Goal: Information Seeking & Learning: Find specific page/section

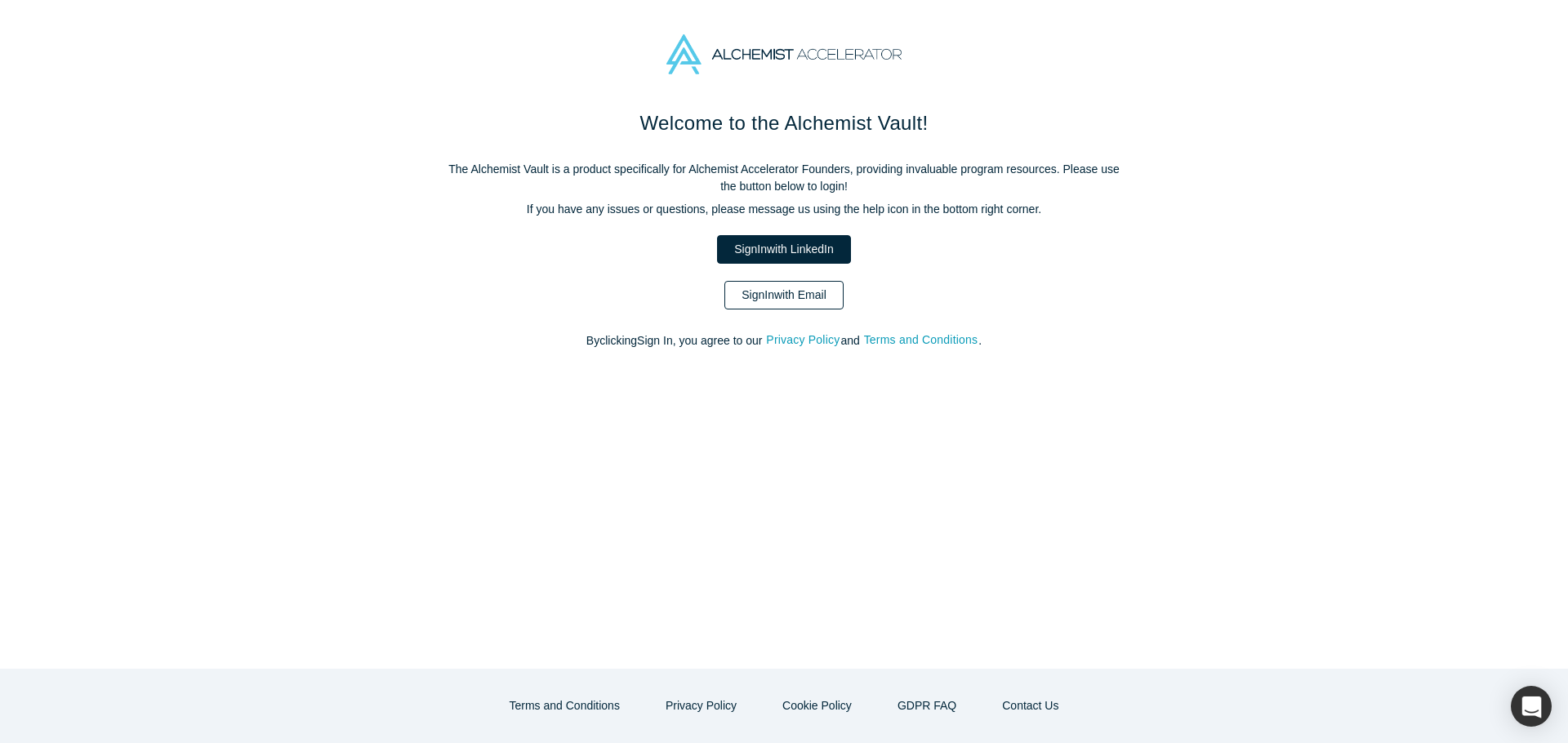
click at [773, 298] on link "Sign In with Email" at bounding box center [784, 295] width 119 height 29
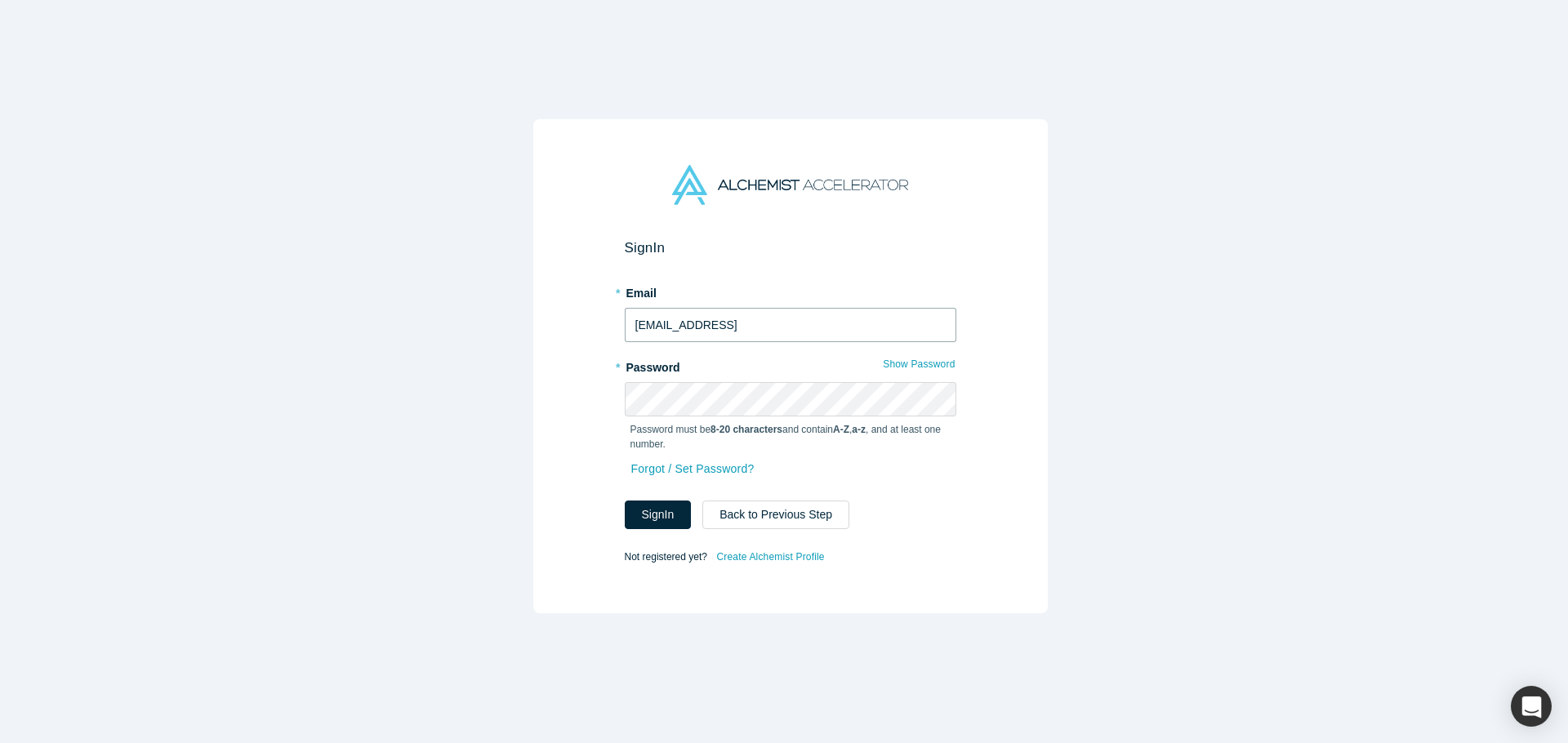
click at [625, 342] on div at bounding box center [625, 342] width 0 height 0
type input "[EMAIL_ADDRESS][DOMAIN_NAME]"
click at [659, 512] on button "Sign In" at bounding box center [658, 515] width 67 height 29
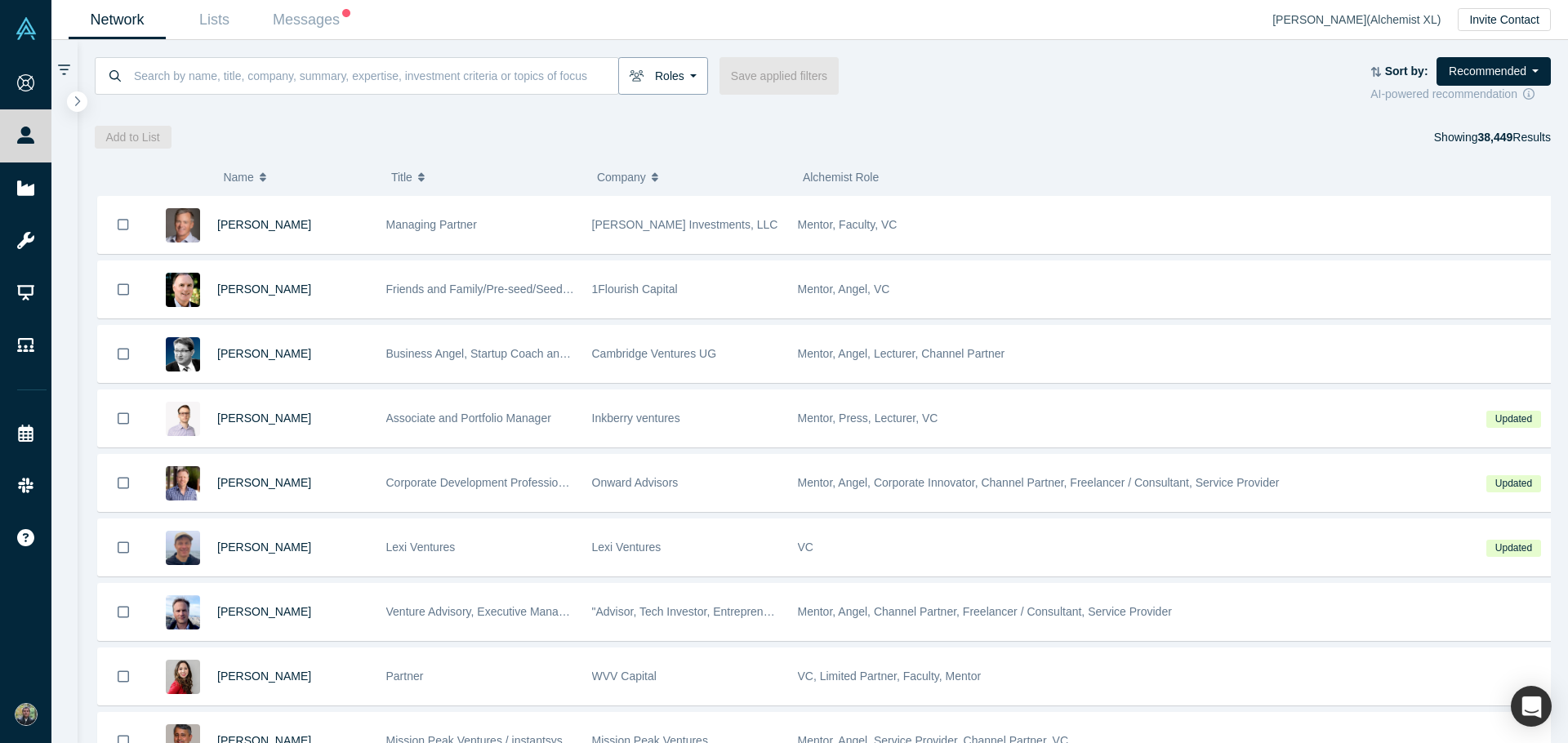
click at [664, 80] on button "Roles" at bounding box center [663, 76] width 90 height 38
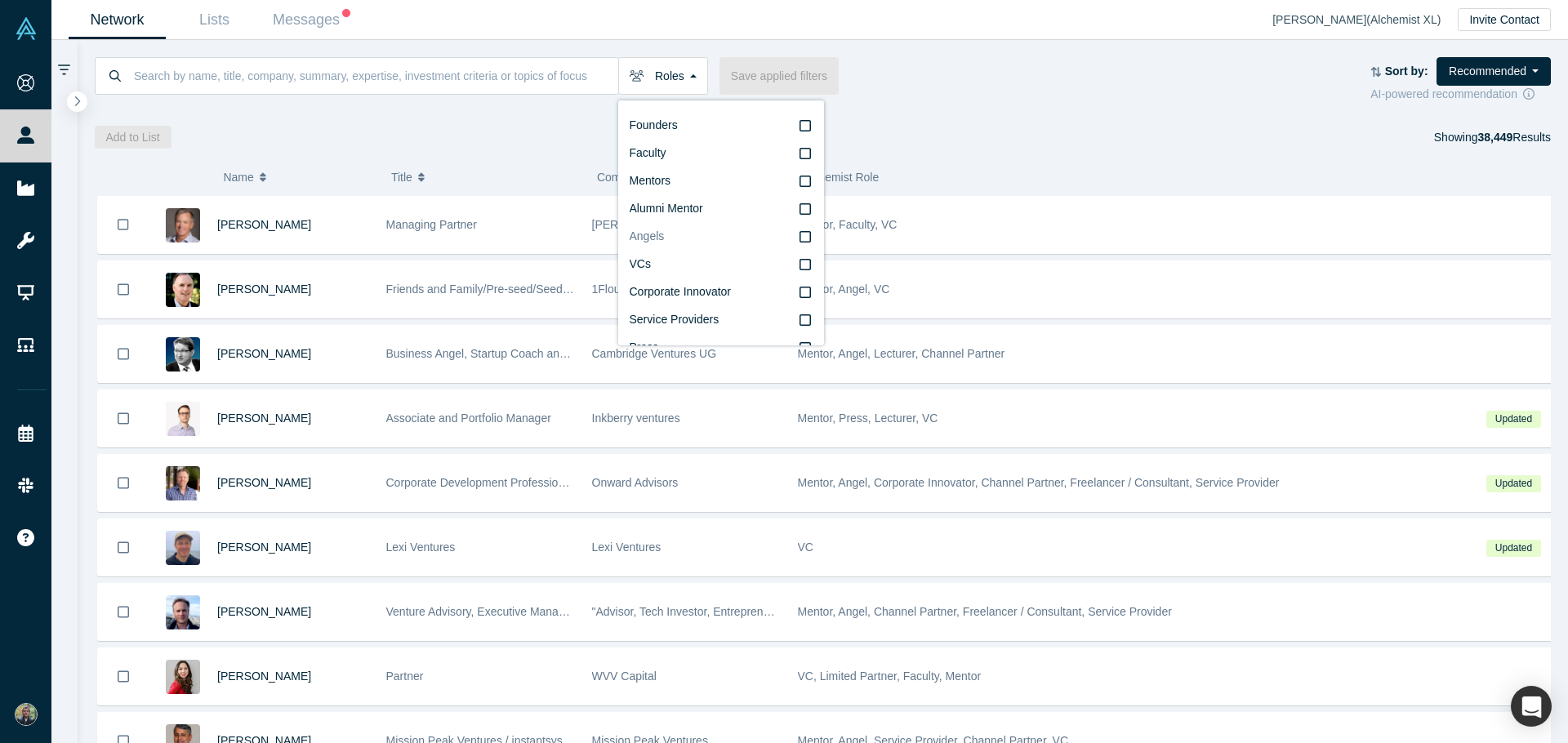
click at [800, 237] on icon at bounding box center [805, 237] width 11 height 13
click at [0, 0] on input "Angels" at bounding box center [0, 0] width 0 height 0
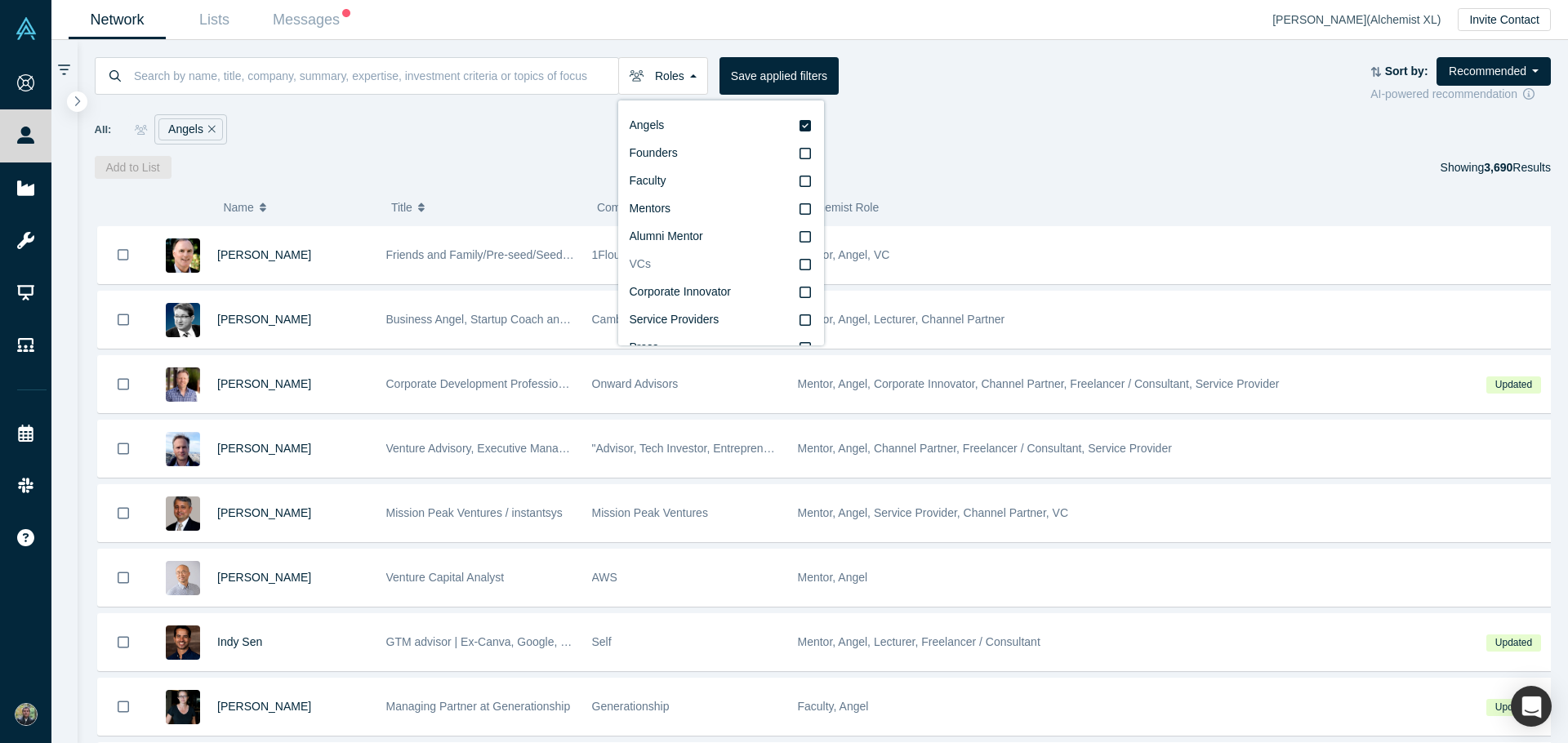
click at [800, 263] on icon at bounding box center [805, 264] width 11 height 13
click at [0, 0] on input "VCs" at bounding box center [0, 0] width 0 height 0
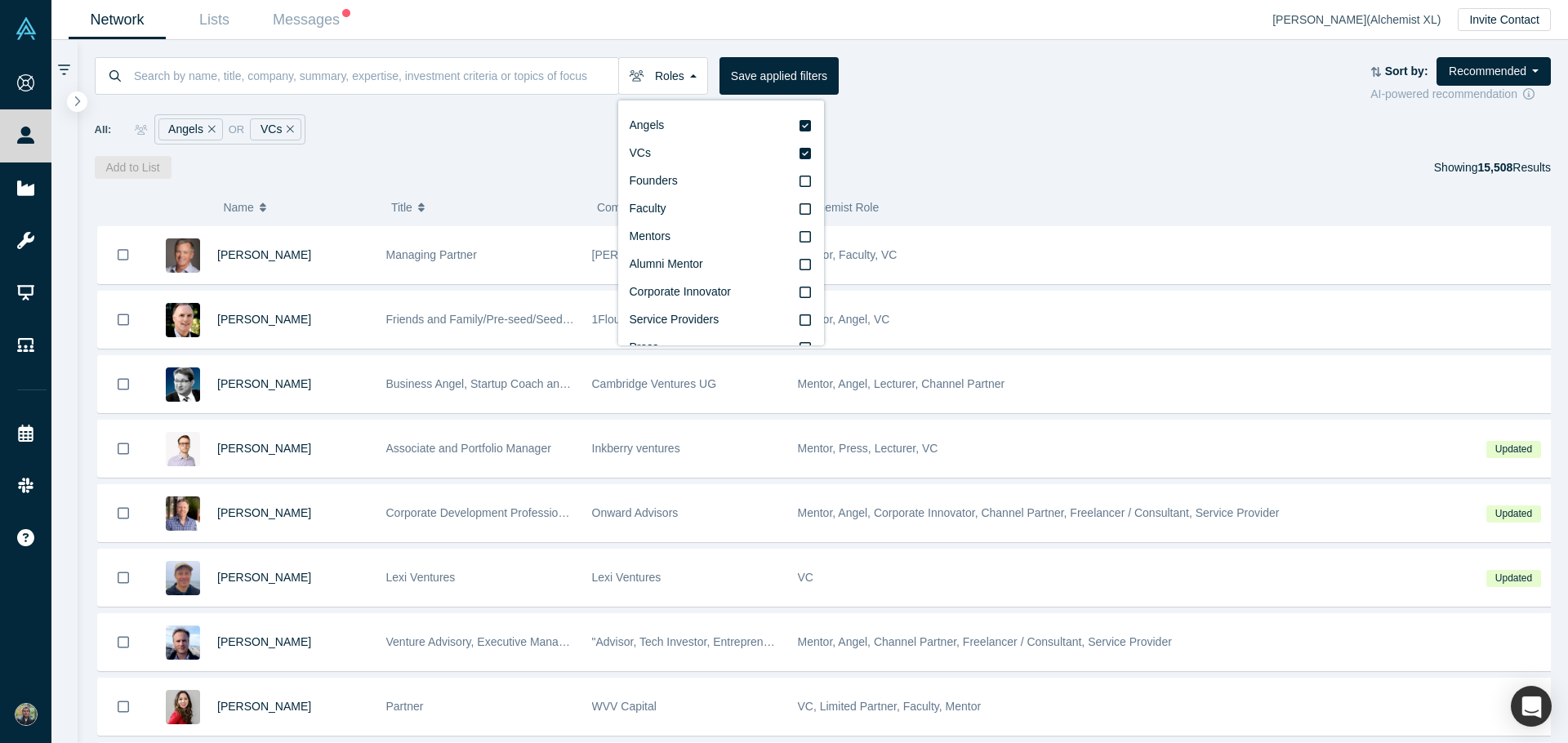
click at [1220, 176] on div "Add to List Showing 15,508 Results" at bounding box center [823, 167] width 1457 height 23
